Goal: Obtain resource: Download file/media

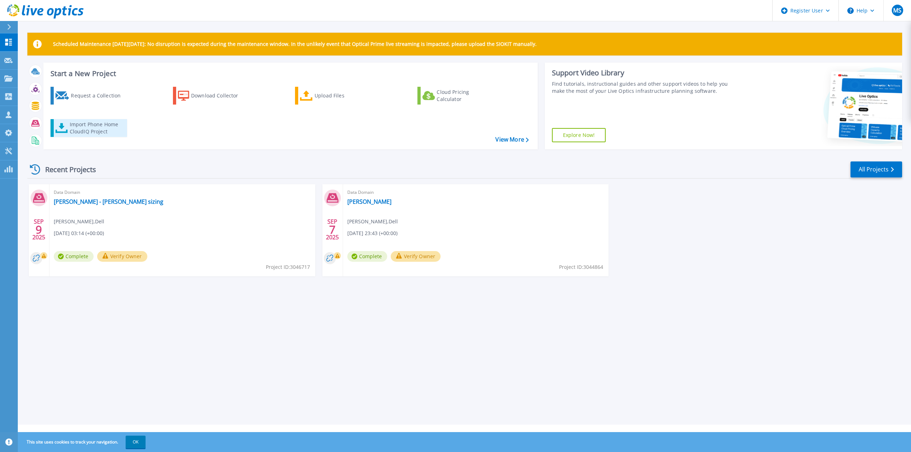
click at [86, 128] on div "Import Phone Home CloudIQ Project" at bounding box center [98, 128] width 56 height 14
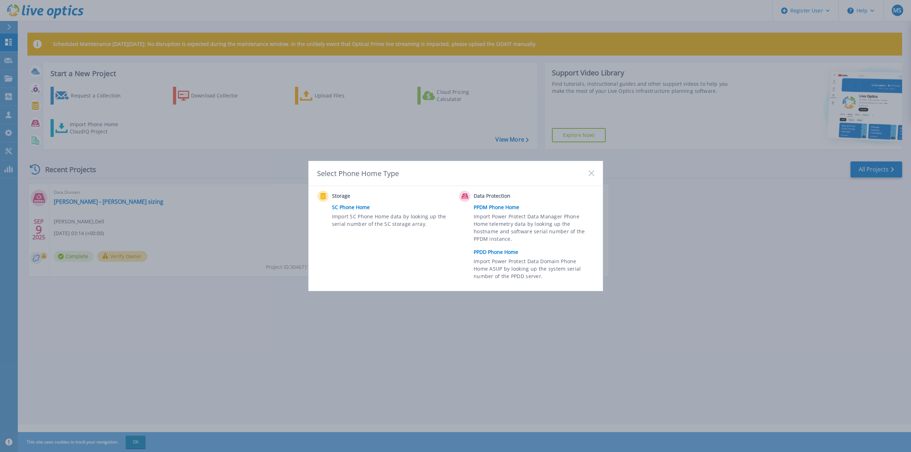
click at [494, 252] on link "PPDD Phone Home" at bounding box center [536, 252] width 124 height 11
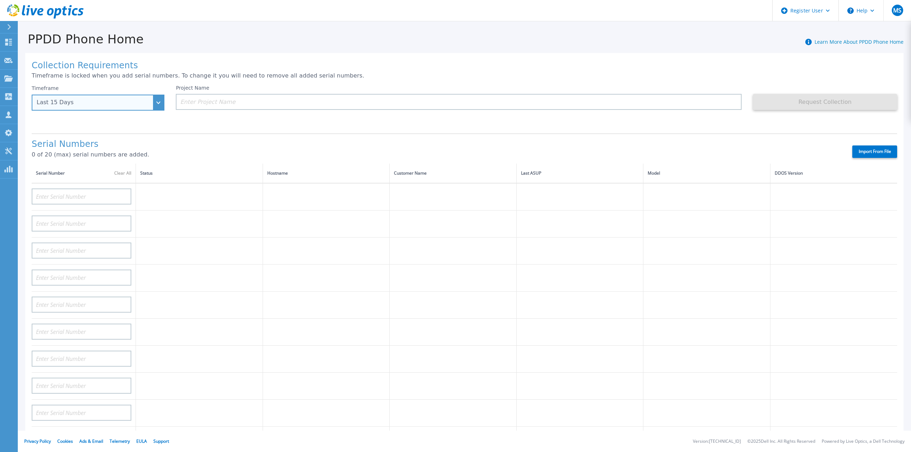
click at [135, 103] on div "Last 15 Days" at bounding box center [94, 102] width 115 height 6
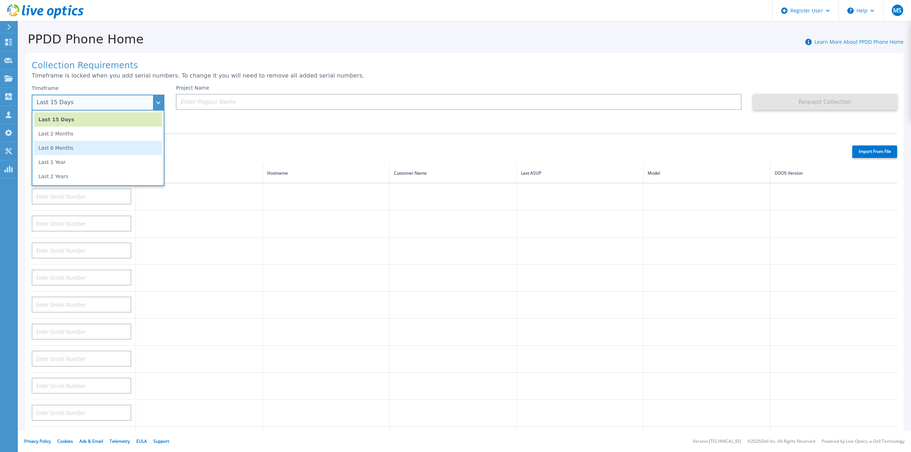
click at [70, 148] on li "Last 6 Months" at bounding box center [98, 148] width 128 height 14
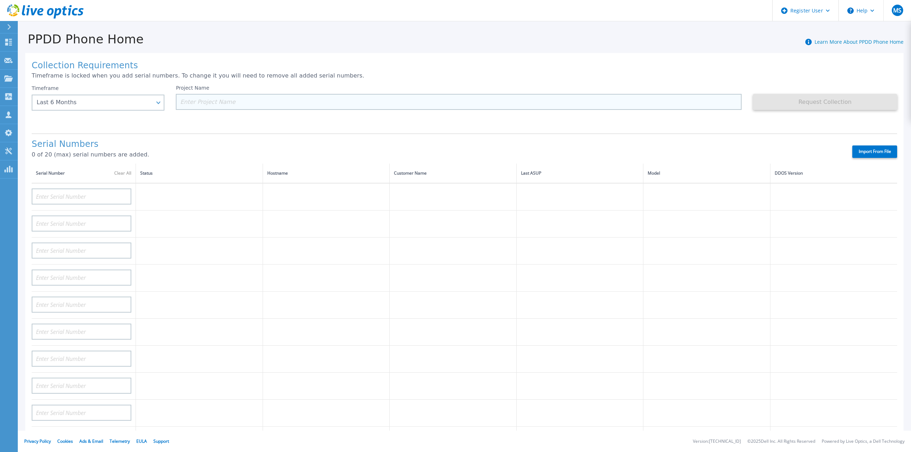
click at [221, 104] on input at bounding box center [458, 102] width 565 height 16
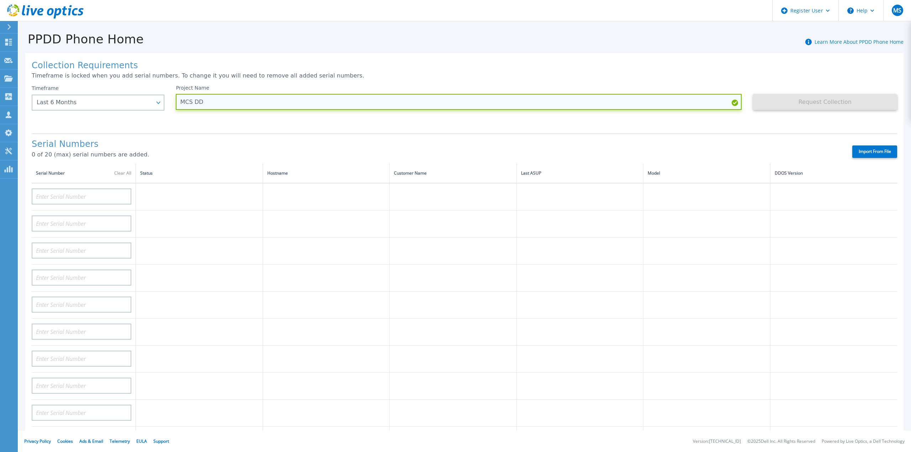
type input "MCS DD"
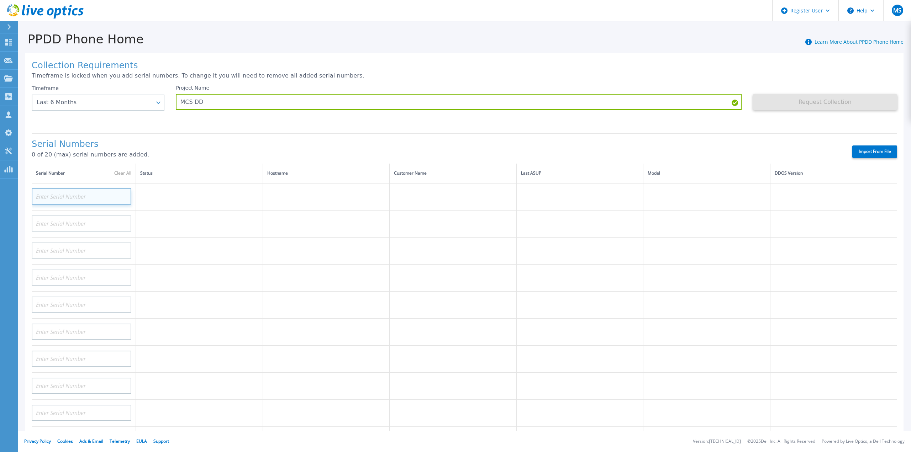
click at [96, 189] on input at bounding box center [82, 197] width 100 height 16
drag, startPoint x: 357, startPoint y: 19, endPoint x: 393, endPoint y: 7, distance: 37.5
click at [358, 19] on header "Register User Help MS Dell User Mark Szylkarski Mark.Szylkarski@dell.com Dell M…" at bounding box center [455, 10] width 911 height 21
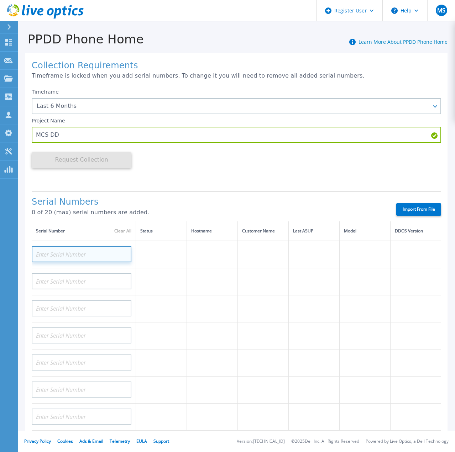
click at [86, 252] on input at bounding box center [82, 254] width 100 height 16
paste input "CKM00190800842"
type input "CKM00190800842"
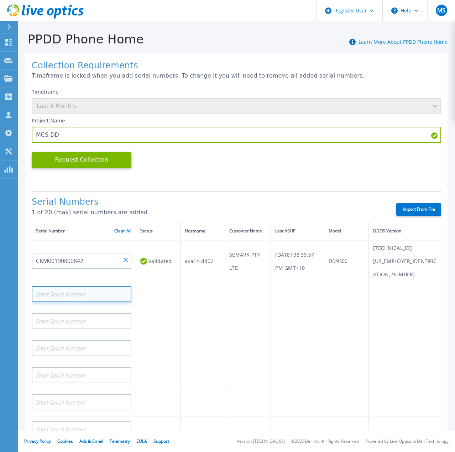
click at [88, 286] on input at bounding box center [82, 294] width 100 height 16
paste input "CKM00201100373"
type input "CKM00201100373"
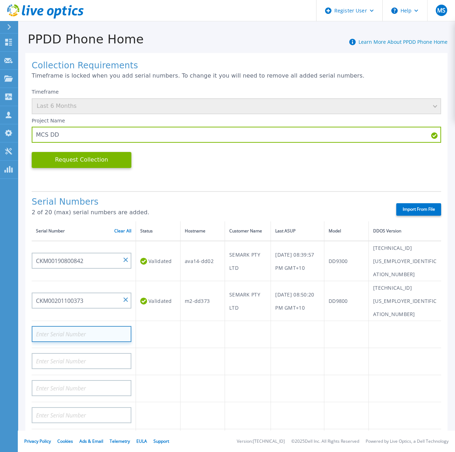
click at [89, 326] on input at bounding box center [82, 334] width 100 height 16
paste input "CKM00192801469"
type input "CKM00192801469"
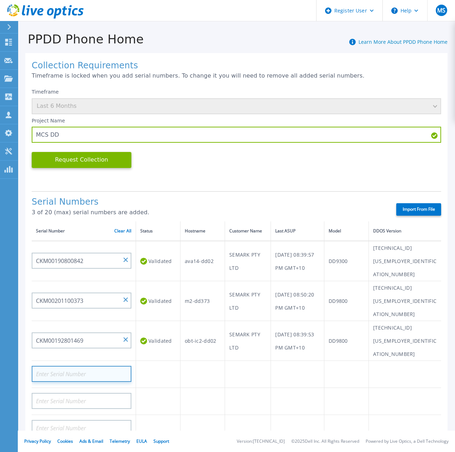
click at [75, 366] on input at bounding box center [82, 374] width 100 height 16
paste input "CKM00201500569"
type input "CKM00201500569"
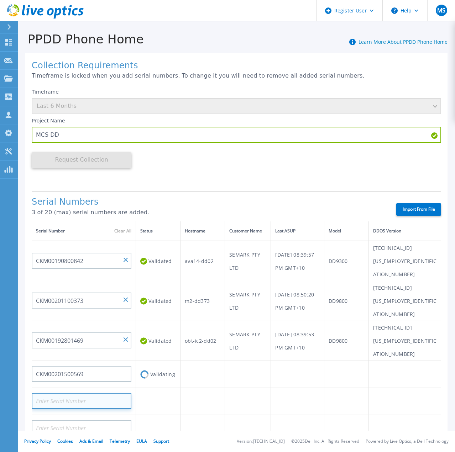
click at [98, 393] on input at bounding box center [82, 401] width 100 height 16
paste input "CKM00192601215"
type input "CKM00192601215"
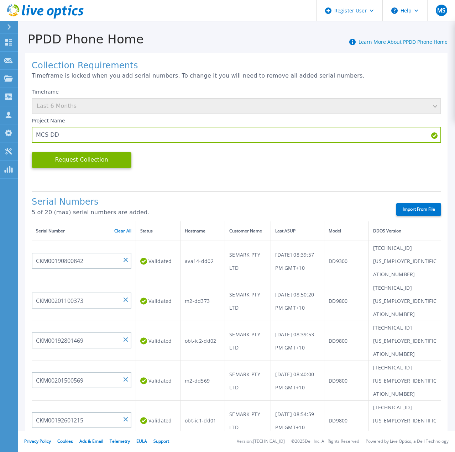
click at [74, 446] on input at bounding box center [82, 454] width 100 height 16
paste input "CKM00194900143"
type input "CKM00194900143"
drag, startPoint x: 291, startPoint y: 170, endPoint x: 287, endPoint y: 181, distance: 11.8
click at [291, 170] on div "Timeframe Last 6 Months Project Name MCS DD Request Collection This might take …" at bounding box center [236, 135] width 409 height 100
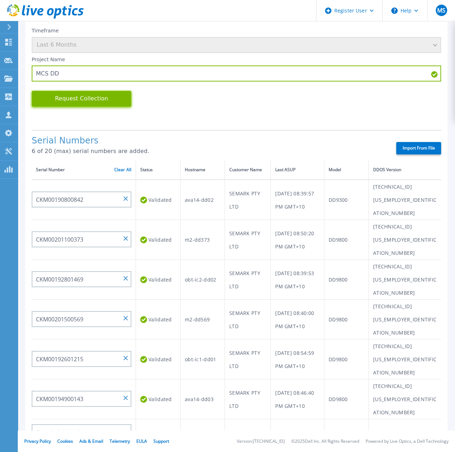
click at [88, 100] on button "Request Collection" at bounding box center [82, 99] width 100 height 16
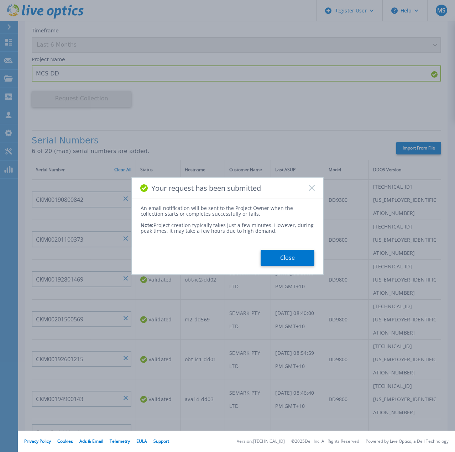
click at [288, 258] on button "Close" at bounding box center [287, 258] width 54 height 16
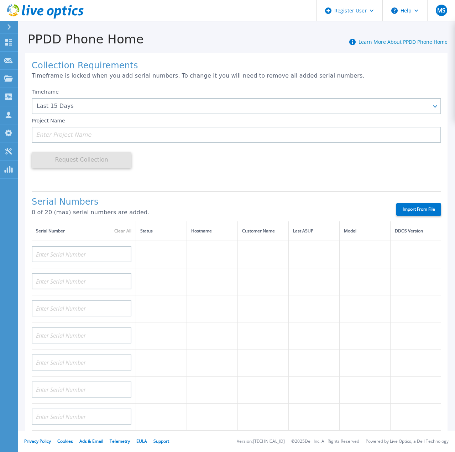
click at [8, 27] on icon at bounding box center [9, 27] width 4 height 6
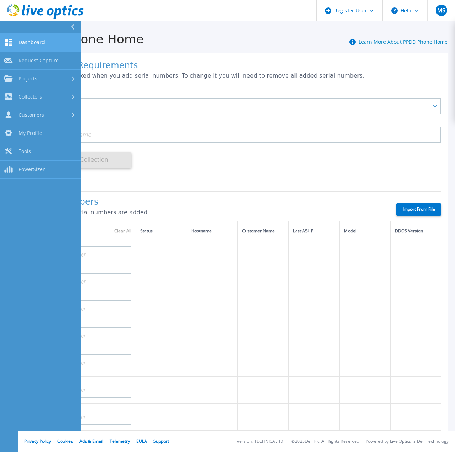
click at [46, 42] on link "Dashboard Dashboard" at bounding box center [40, 42] width 81 height 18
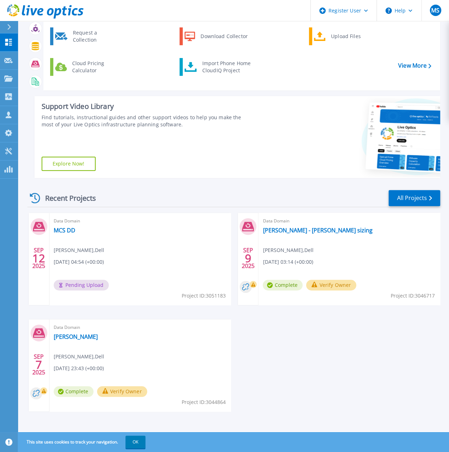
scroll to position [62, 0]
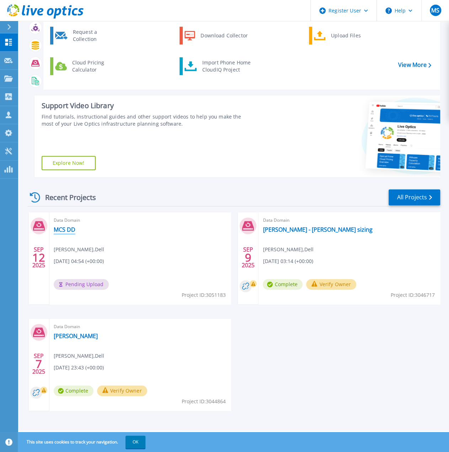
click at [65, 230] on link "MCS DD" at bounding box center [65, 229] width 22 height 7
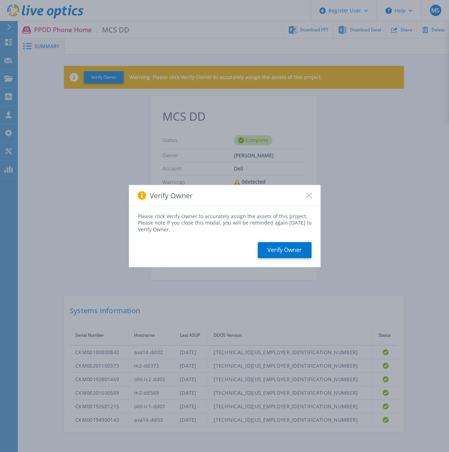
click at [308, 198] on icon at bounding box center [309, 196] width 6 height 6
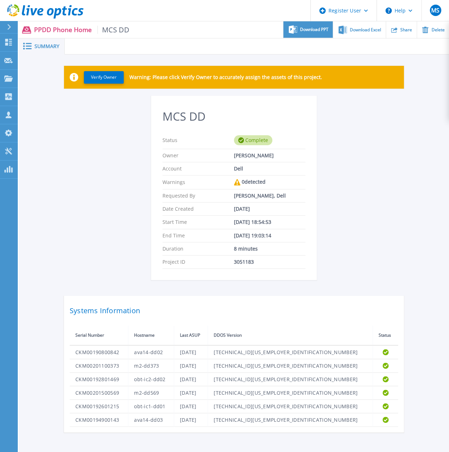
click at [310, 30] on span "Download PPT" at bounding box center [314, 29] width 28 height 4
drag, startPoint x: 400, startPoint y: 123, endPoint x: 407, endPoint y: 111, distance: 14.2
click at [400, 123] on div "MCS DD Status Complete Owner Mark Szylkarski Account Dell Warnings 0 detected R…" at bounding box center [234, 264] width 340 height 337
click at [399, 132] on div "MCS DD Status Complete Owner Mark Szylkarski Account Dell Warnings 0 detected R…" at bounding box center [234, 264] width 340 height 337
